Goal: Navigation & Orientation: Find specific page/section

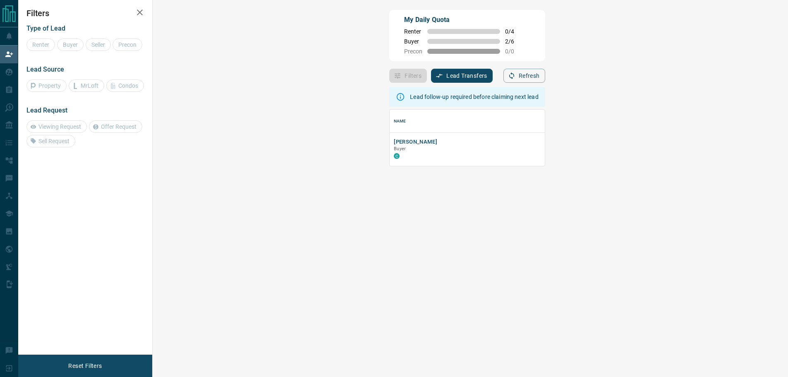
scroll to position [50, 611]
click at [142, 10] on icon "button" at bounding box center [140, 13] width 6 height 6
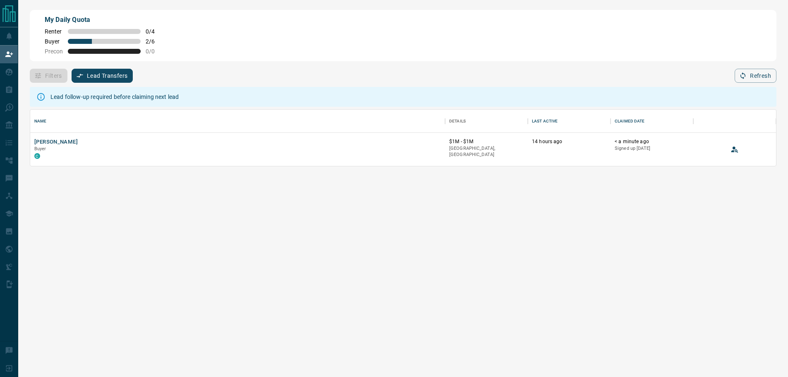
scroll to position [0, 0]
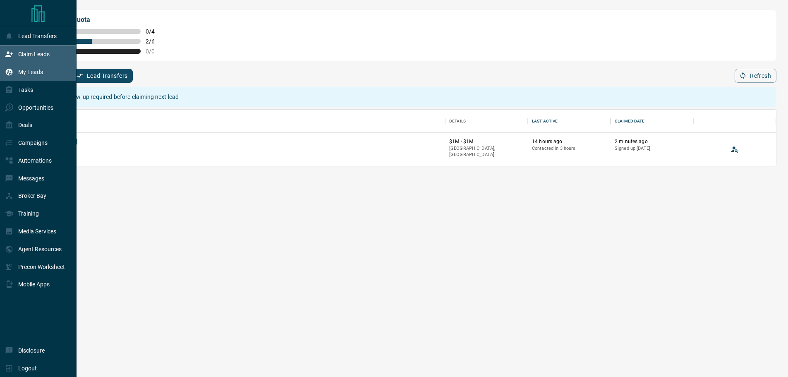
click at [22, 73] on p "My Leads" at bounding box center [30, 72] width 25 height 7
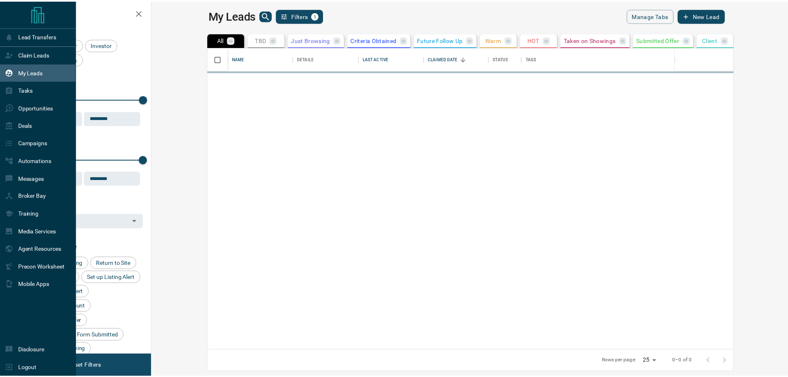
scroll to position [297, 632]
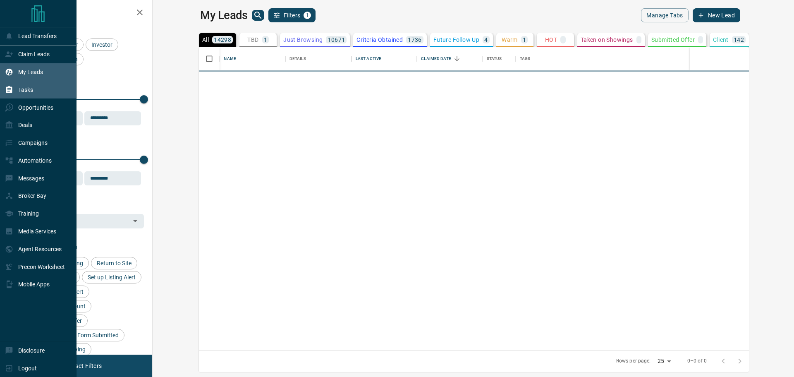
click at [26, 98] on div "Tasks" at bounding box center [38, 90] width 77 height 18
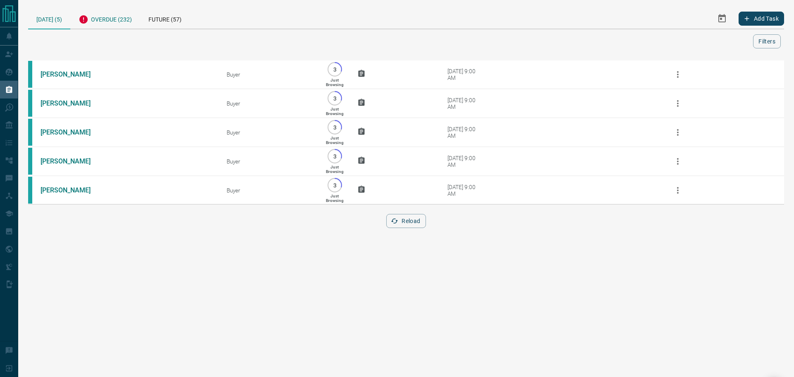
click at [117, 22] on div "Overdue (232)" at bounding box center [105, 18] width 70 height 20
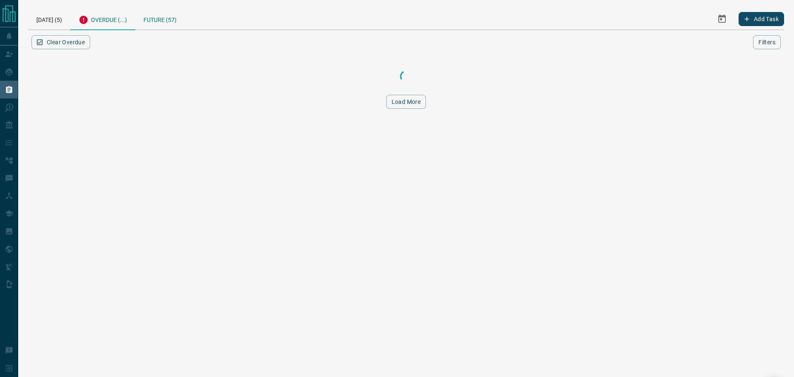
click at [149, 22] on div "Future (57)" at bounding box center [160, 18] width 50 height 21
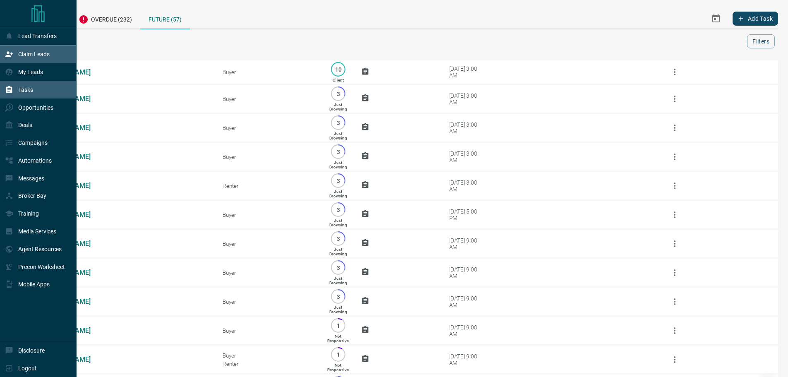
drag, startPoint x: 27, startPoint y: 70, endPoint x: 65, endPoint y: 63, distance: 38.7
click at [27, 70] on p "My Leads" at bounding box center [30, 72] width 25 height 7
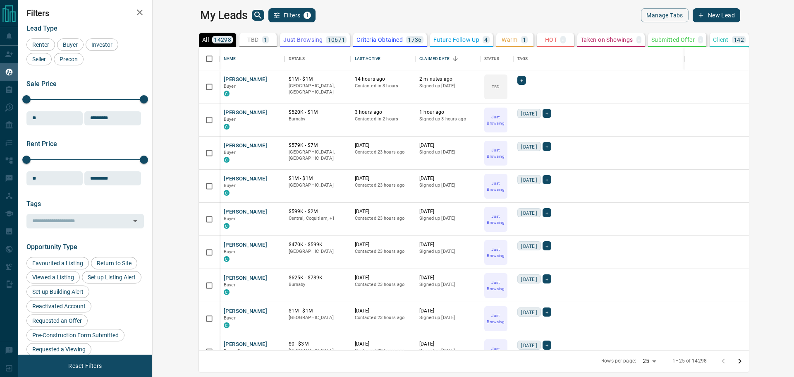
scroll to position [297, 632]
click at [137, 14] on icon "button" at bounding box center [140, 13] width 6 height 6
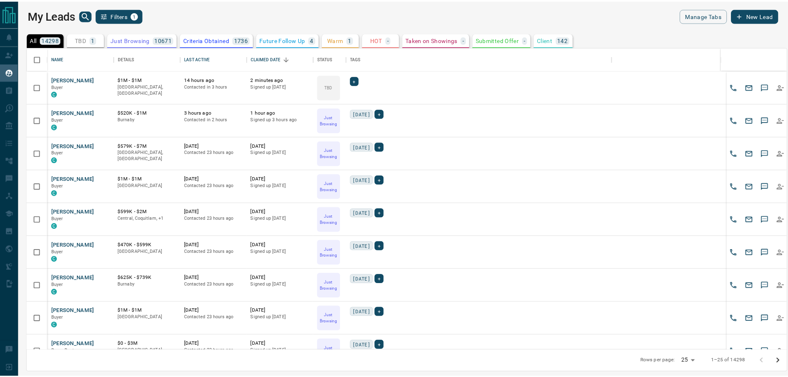
scroll to position [297, 760]
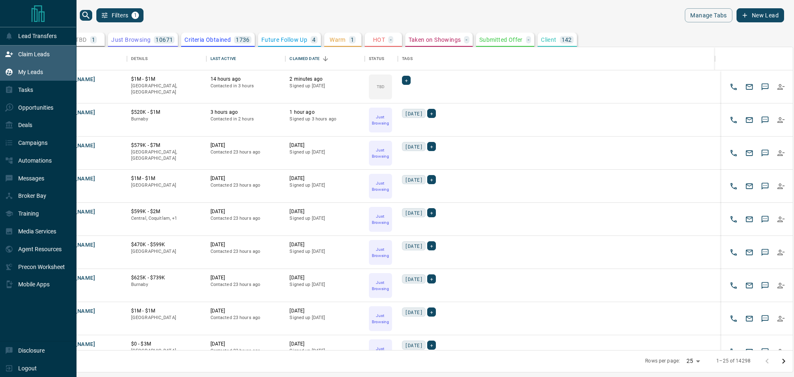
click at [20, 56] on p "Claim Leads" at bounding box center [33, 54] width 31 height 7
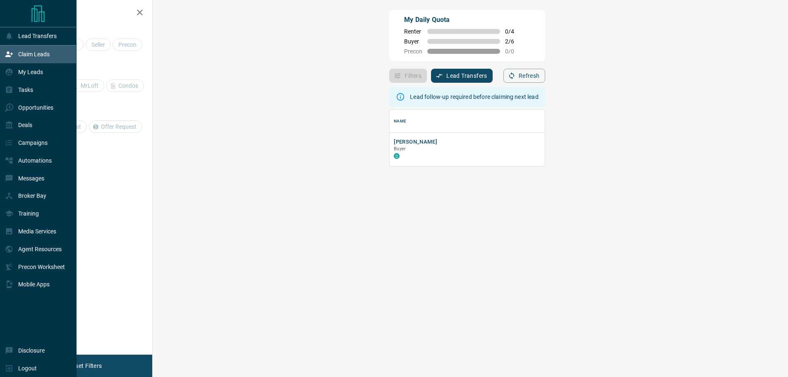
scroll to position [50, 611]
